Goal: Transaction & Acquisition: Purchase product/service

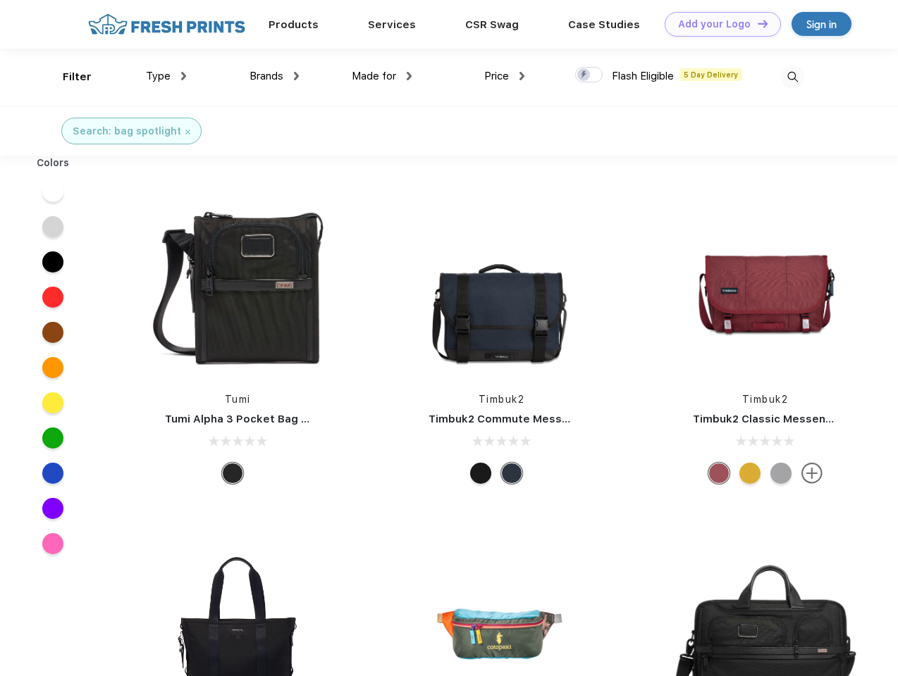
scroll to position [1, 0]
click at [717, 24] on link "Add your Logo Design Tool" at bounding box center [722, 24] width 116 height 25
click at [0, 0] on div "Design Tool" at bounding box center [0, 0] width 0 height 0
click at [756, 23] on link "Add your Logo Design Tool" at bounding box center [722, 24] width 116 height 25
click at [68, 77] on div "Filter" at bounding box center [77, 77] width 29 height 16
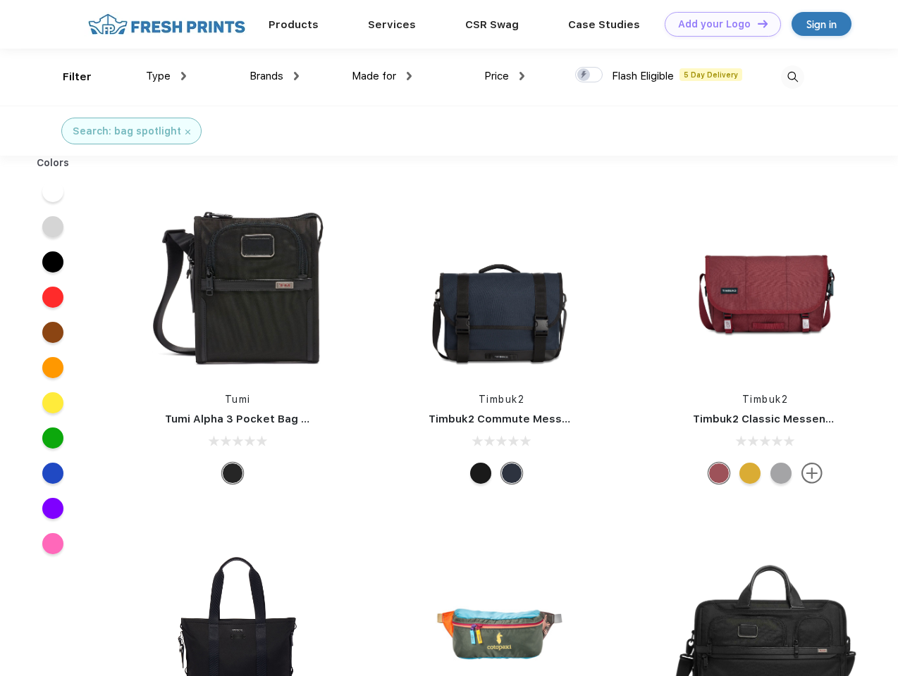
click at [166, 76] on span "Type" at bounding box center [158, 76] width 25 height 13
click at [274, 76] on span "Brands" at bounding box center [266, 76] width 34 height 13
click at [382, 76] on span "Made for" at bounding box center [374, 76] width 44 height 13
click at [504, 76] on span "Price" at bounding box center [496, 76] width 25 height 13
click at [589, 75] on div at bounding box center [588, 74] width 27 height 15
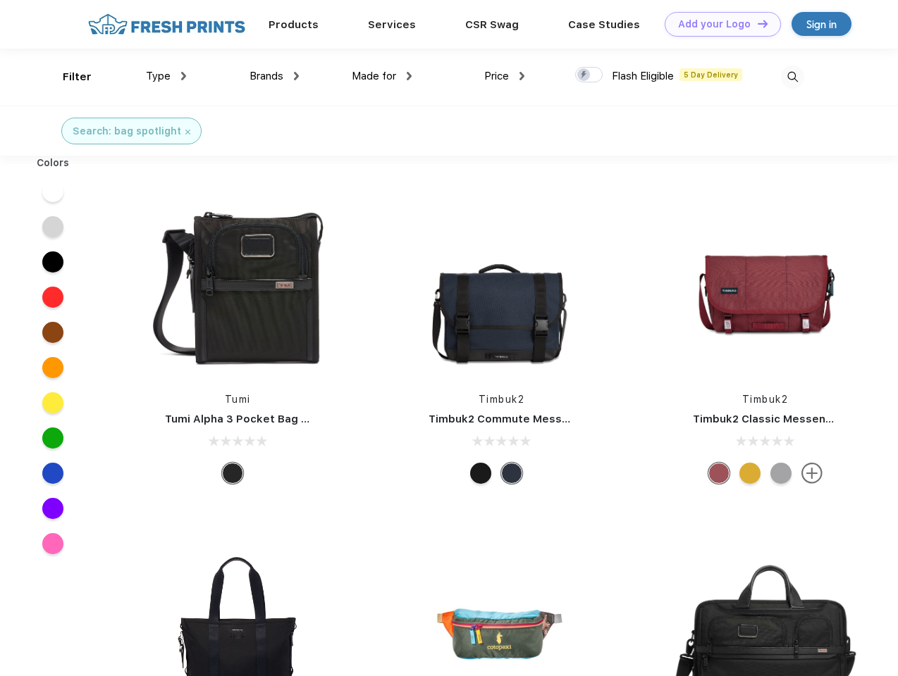
click at [584, 75] on input "checkbox" at bounding box center [579, 70] width 9 height 9
click at [792, 77] on img at bounding box center [792, 77] width 23 height 23
